Goal: Transaction & Acquisition: Purchase product/service

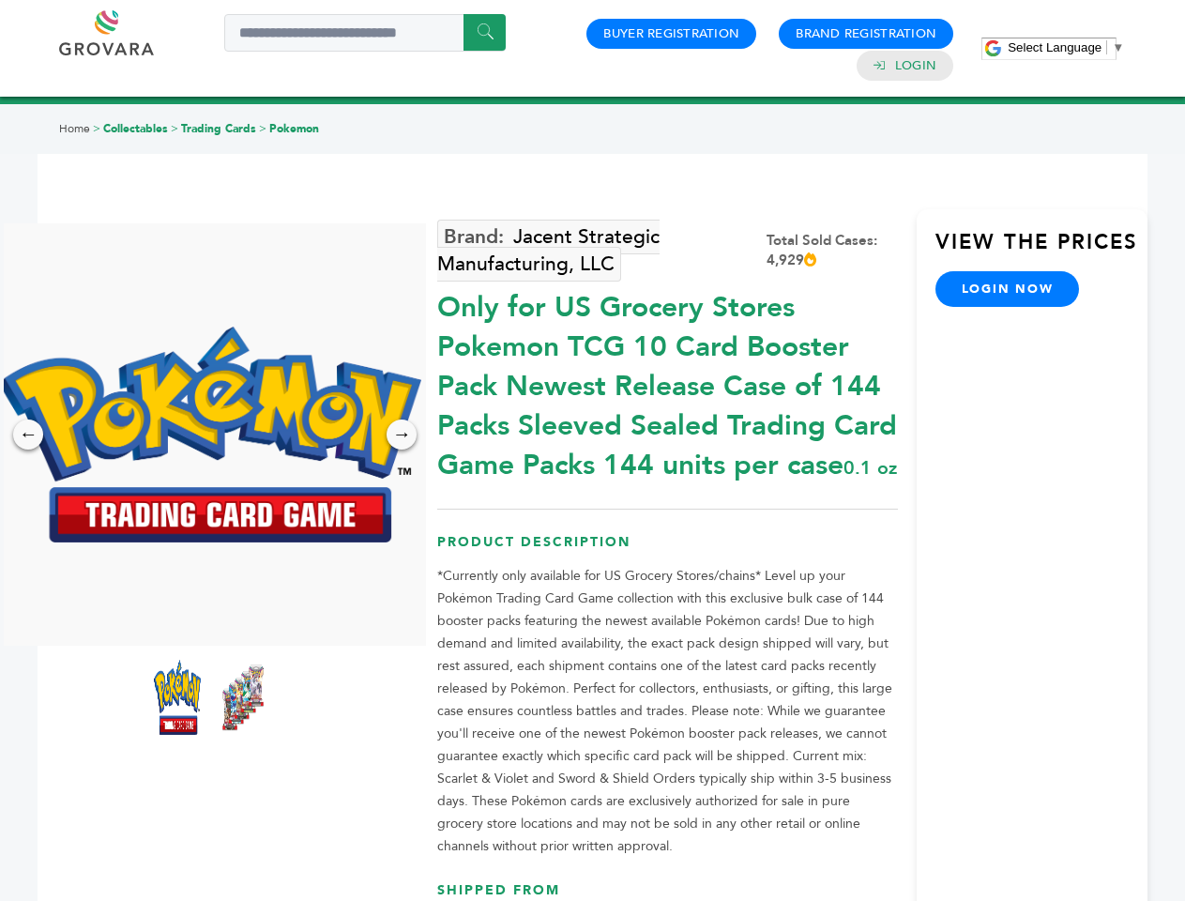
click at [1066, 47] on span "Select Language" at bounding box center [1055, 47] width 94 height 14
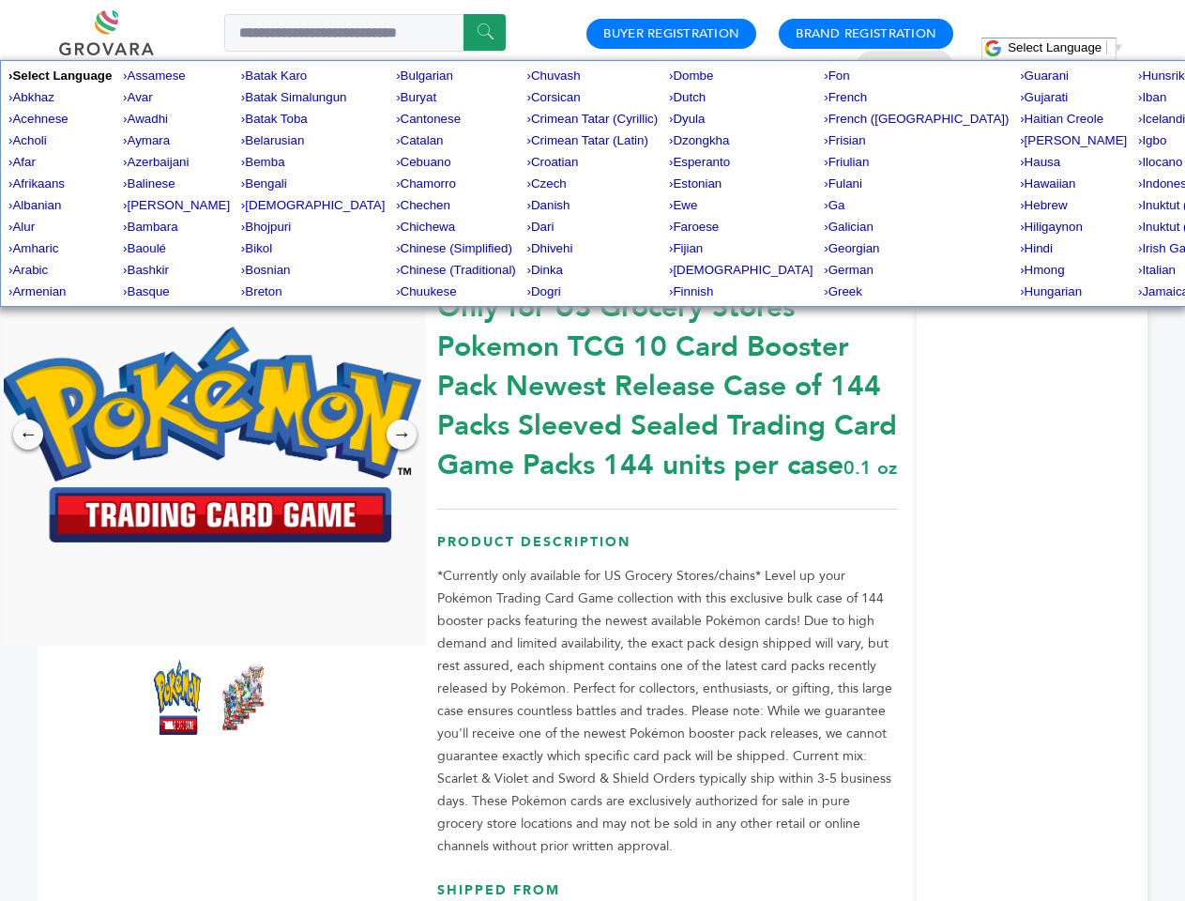
click at [210, 434] on img at bounding box center [210, 434] width 422 height 216
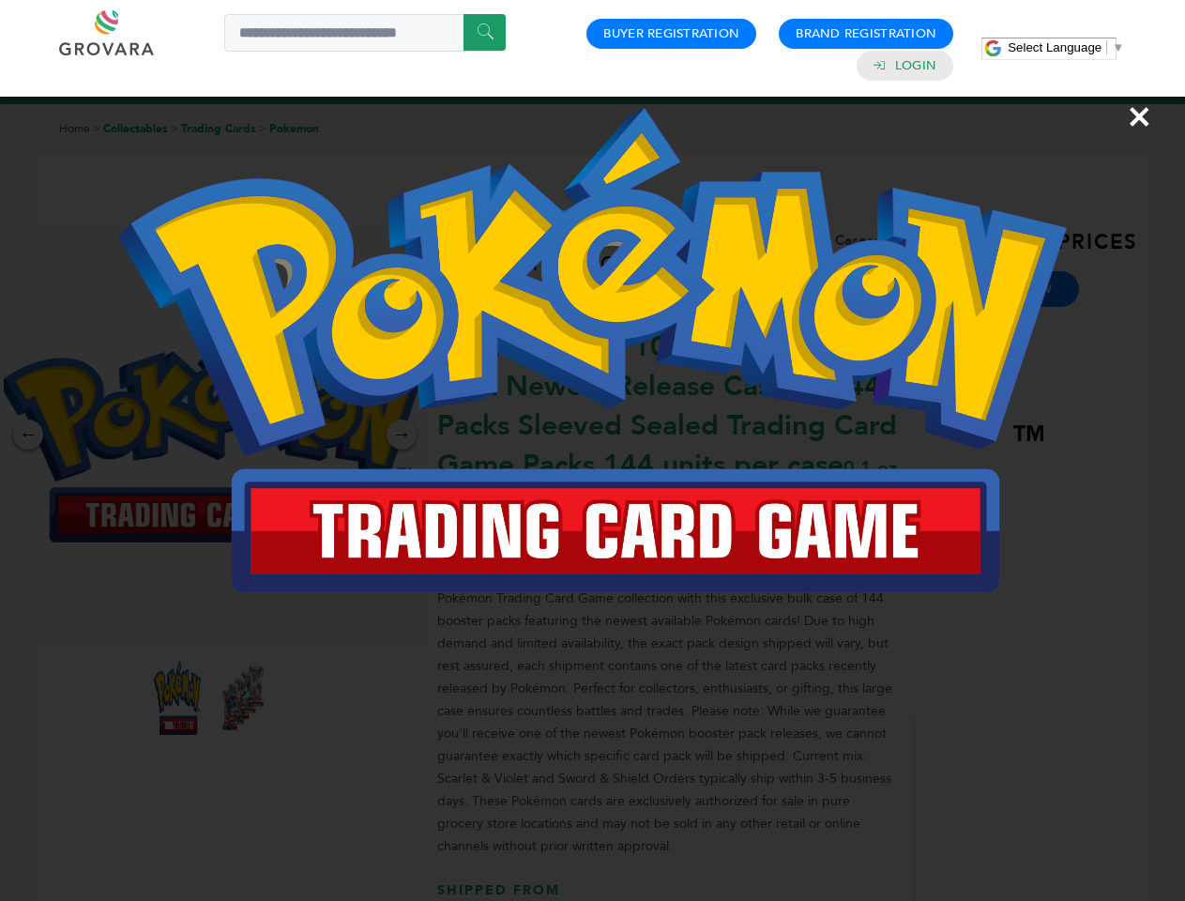
click at [28, 434] on div "×" at bounding box center [592, 450] width 1185 height 901
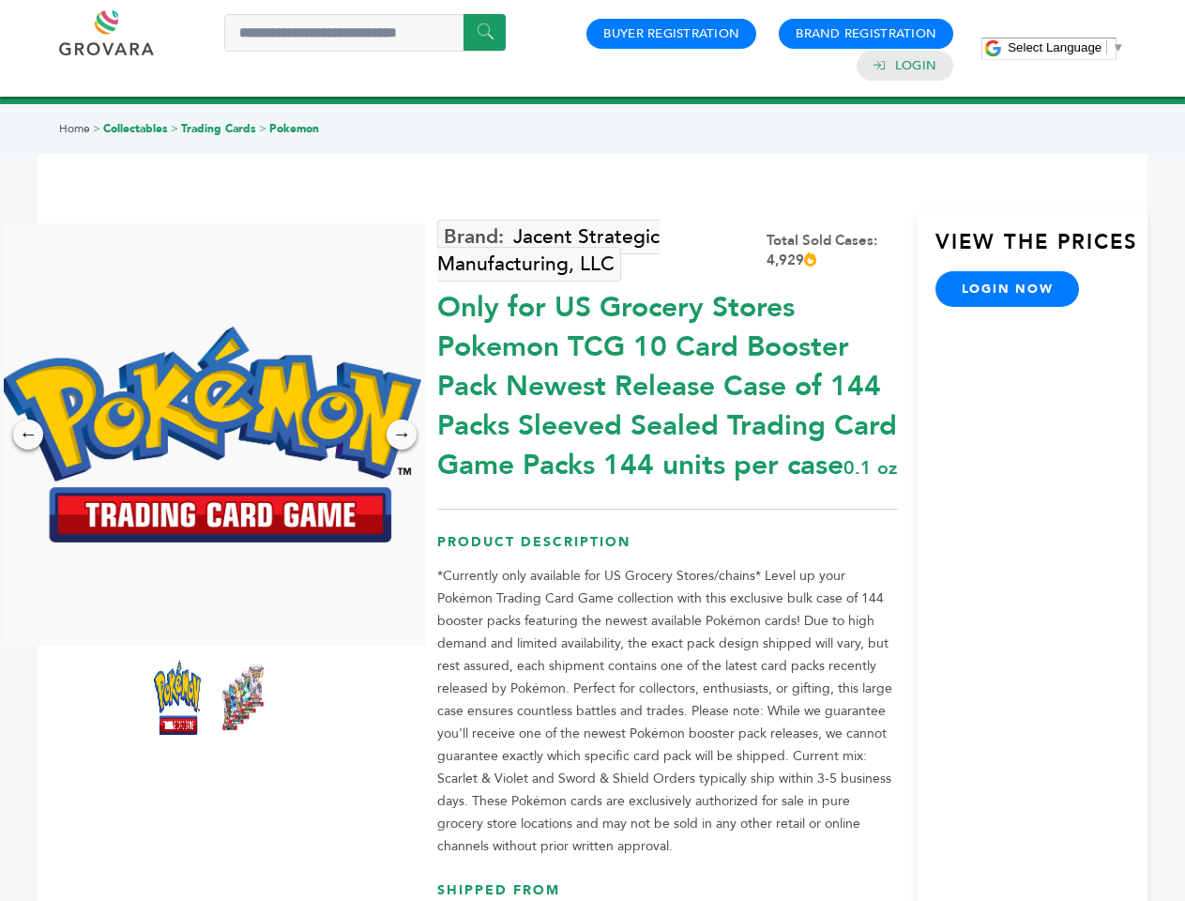
click at [402, 434] on div "→" at bounding box center [401, 434] width 30 height 30
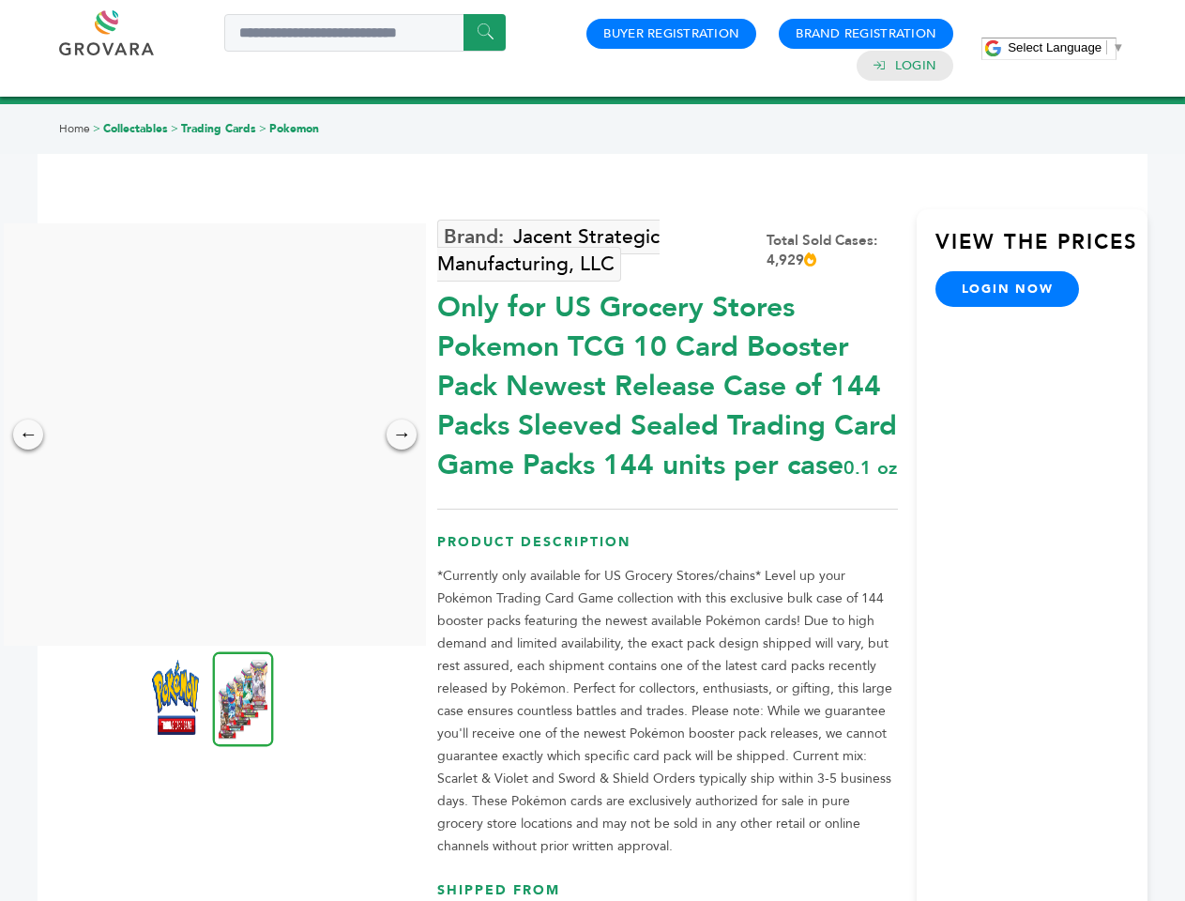
click at [177, 697] on img at bounding box center [175, 696] width 47 height 75
click at [0, 0] on div "×" at bounding box center [0, 0] width 0 height 0
